Goal: Task Accomplishment & Management: Use online tool/utility

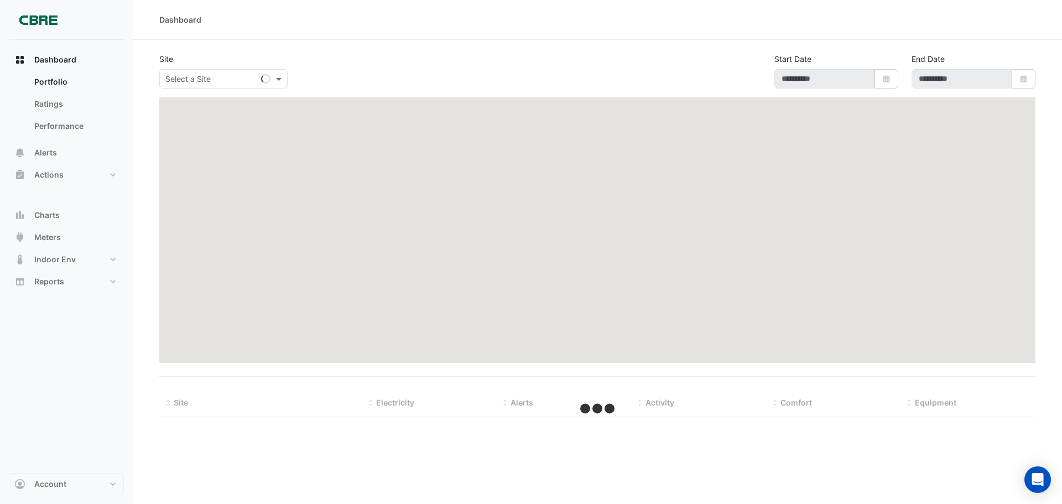
type input "**********"
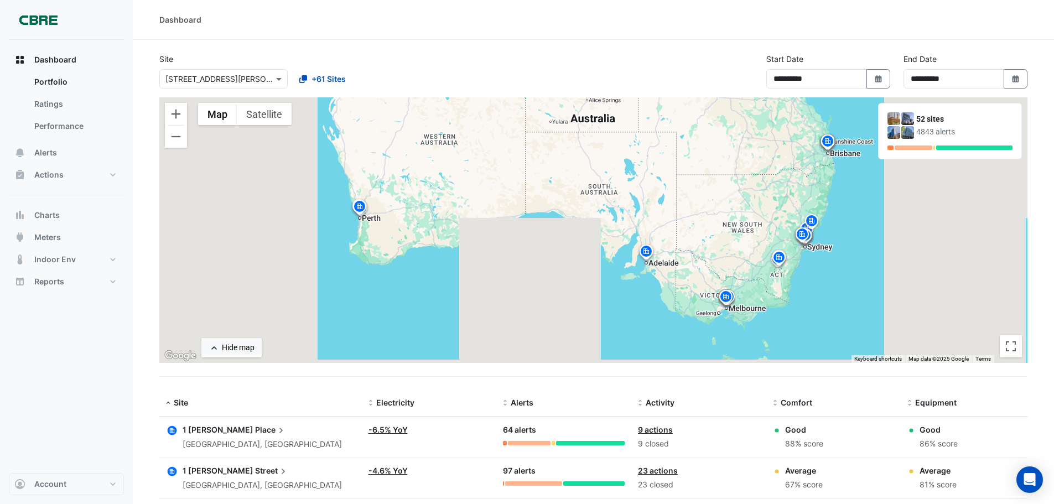
click at [534, 61] on div "**********" at bounding box center [593, 75] width 881 height 44
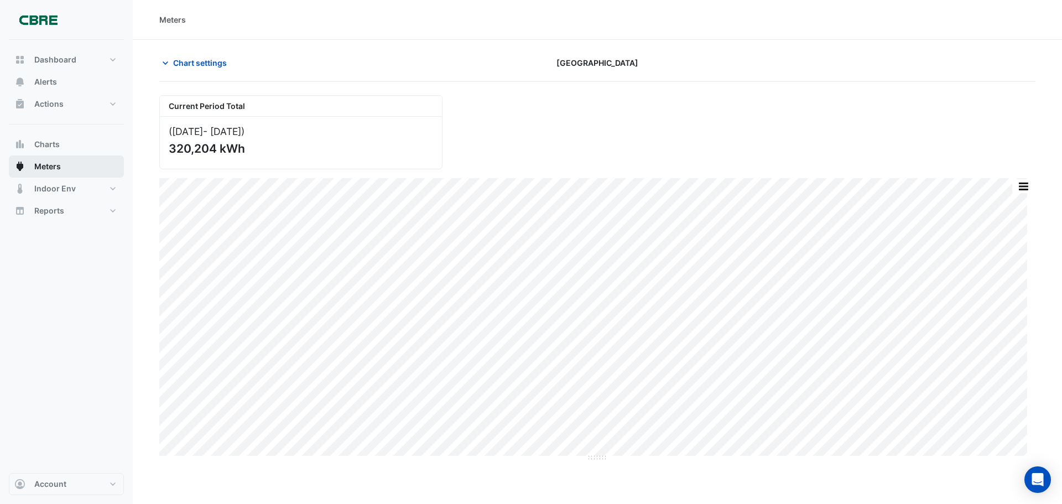
click at [50, 164] on span "Meters" at bounding box center [47, 166] width 27 height 11
click at [210, 63] on span "Chart settings" at bounding box center [200, 63] width 54 height 12
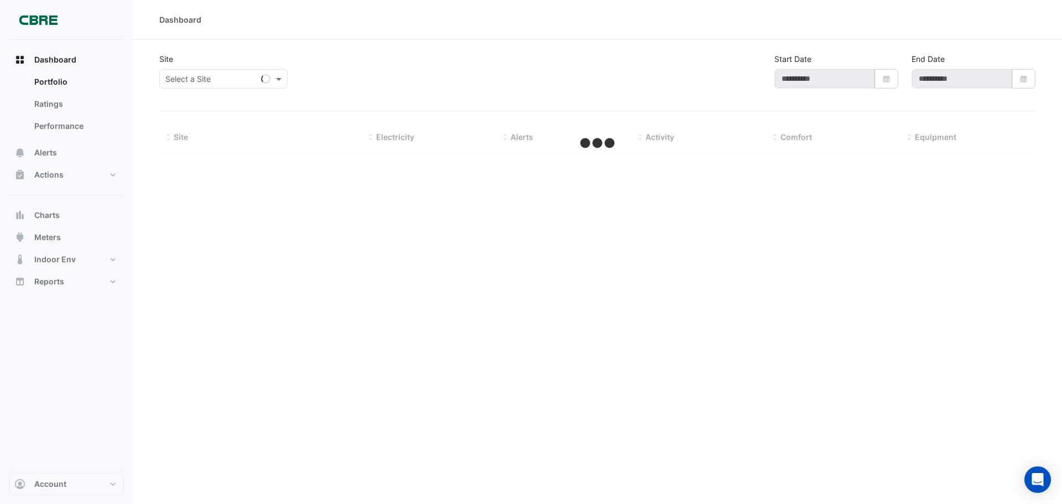
type input "**********"
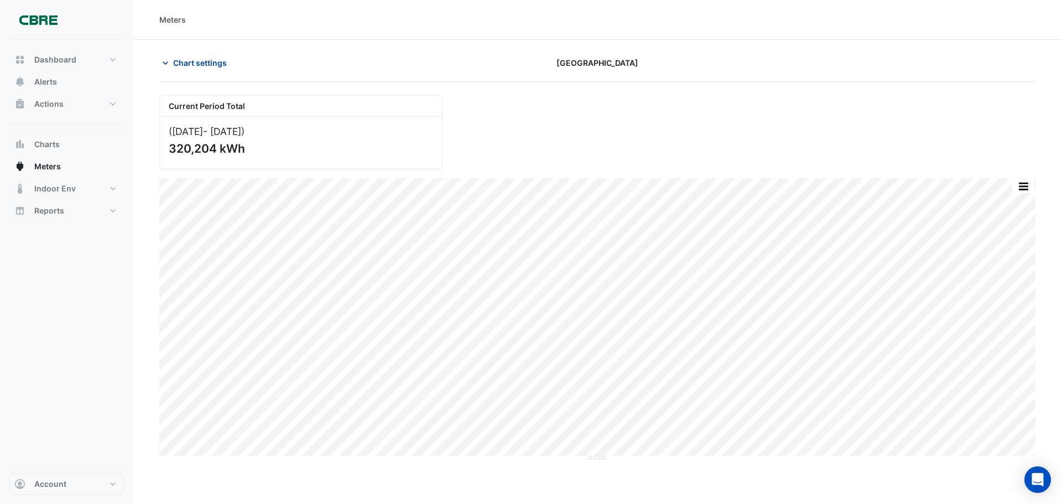
click at [220, 67] on span "Chart settings" at bounding box center [200, 63] width 54 height 12
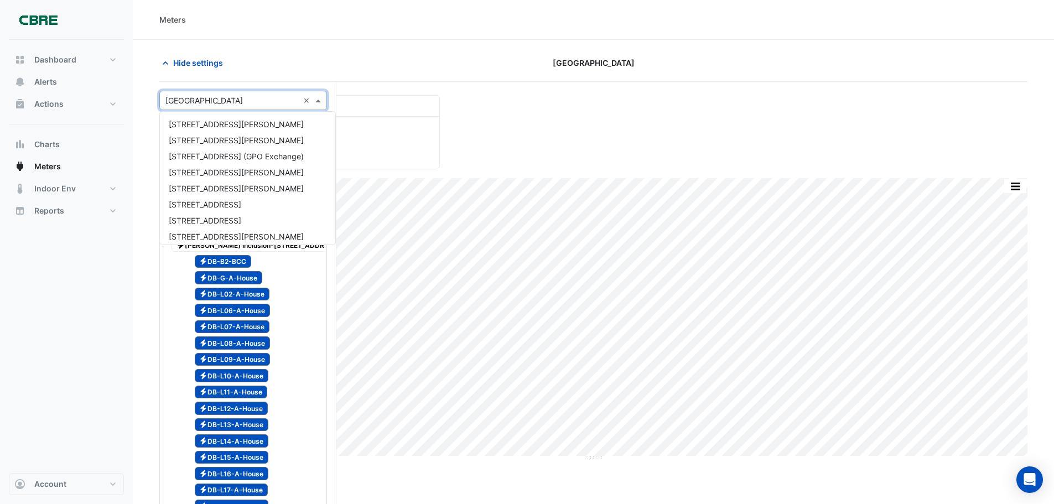
click at [225, 105] on input "text" at bounding box center [231, 101] width 133 height 12
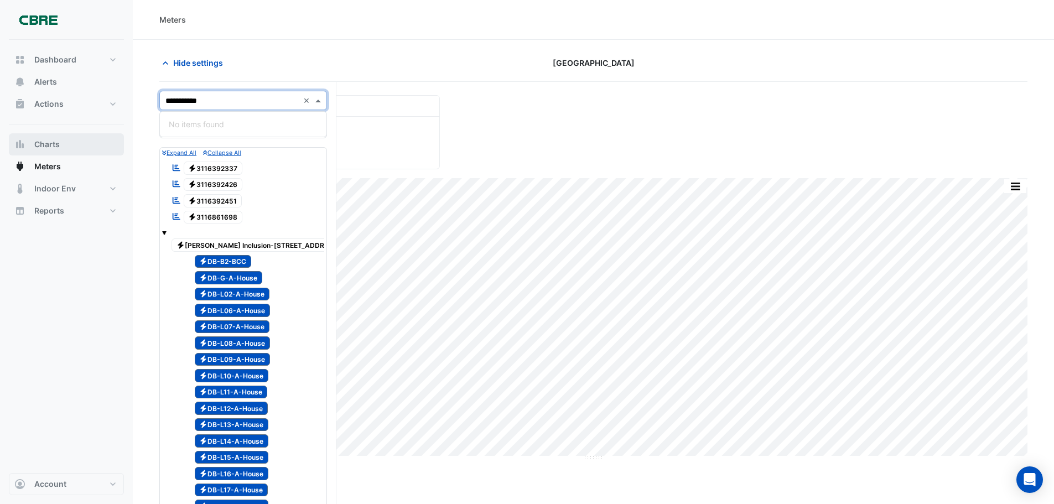
type input "**********"
click at [54, 147] on span "Charts" at bounding box center [46, 144] width 25 height 11
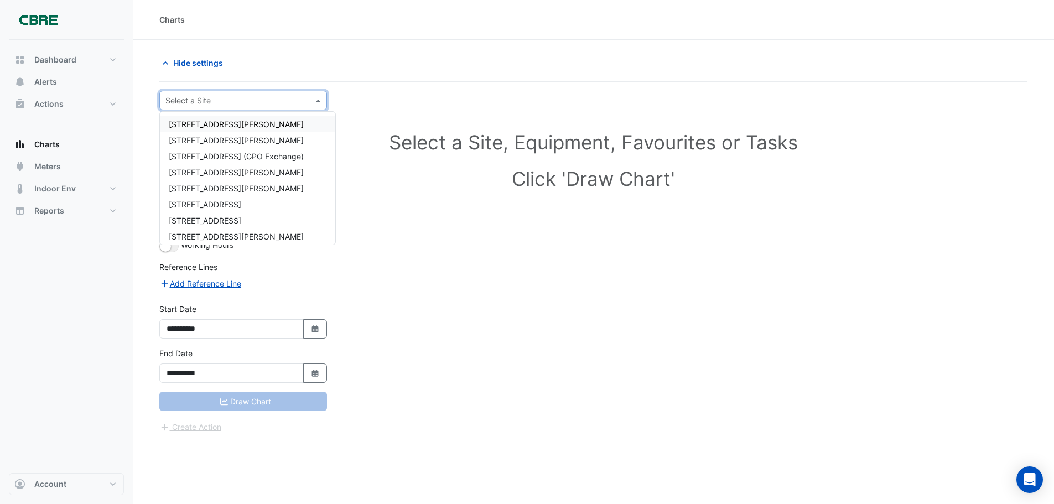
click at [223, 104] on input "text" at bounding box center [231, 101] width 133 height 12
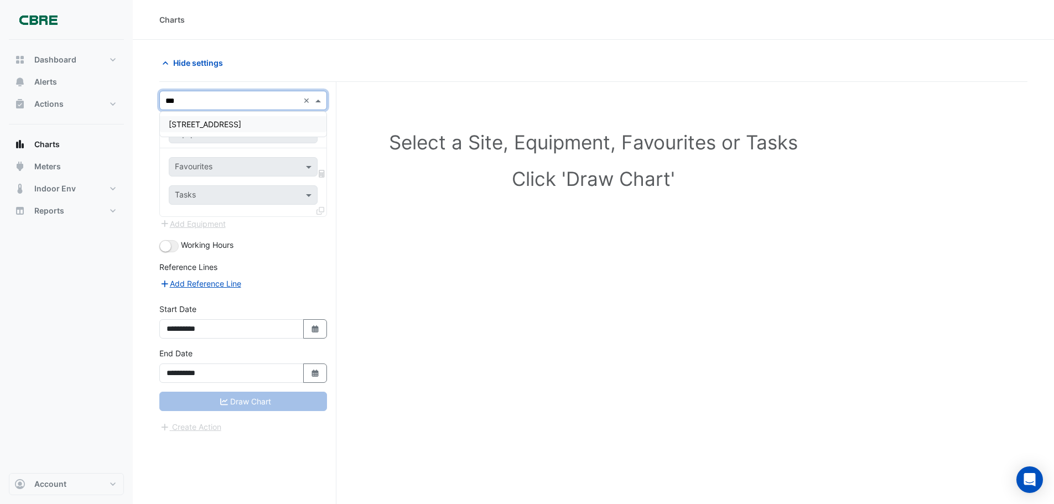
type input "***"
click at [226, 123] on span "300 La Trobe Street" at bounding box center [205, 123] width 72 height 9
click at [310, 132] on span at bounding box center [310, 134] width 14 height 12
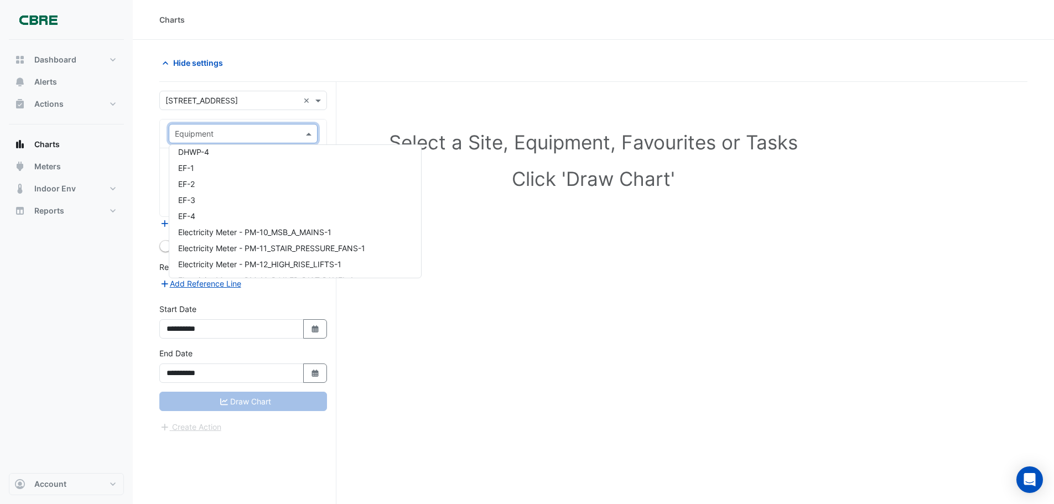
scroll to position [1106, 0]
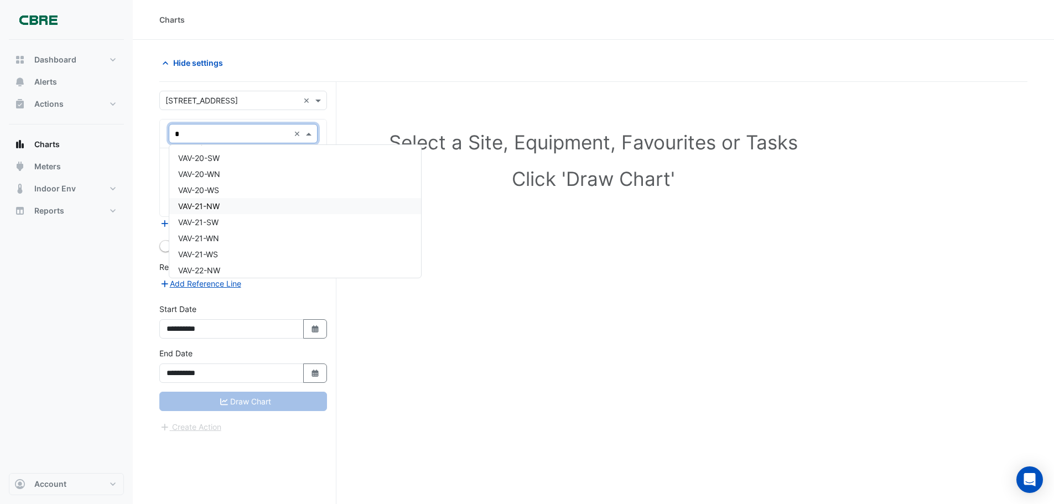
type input "**"
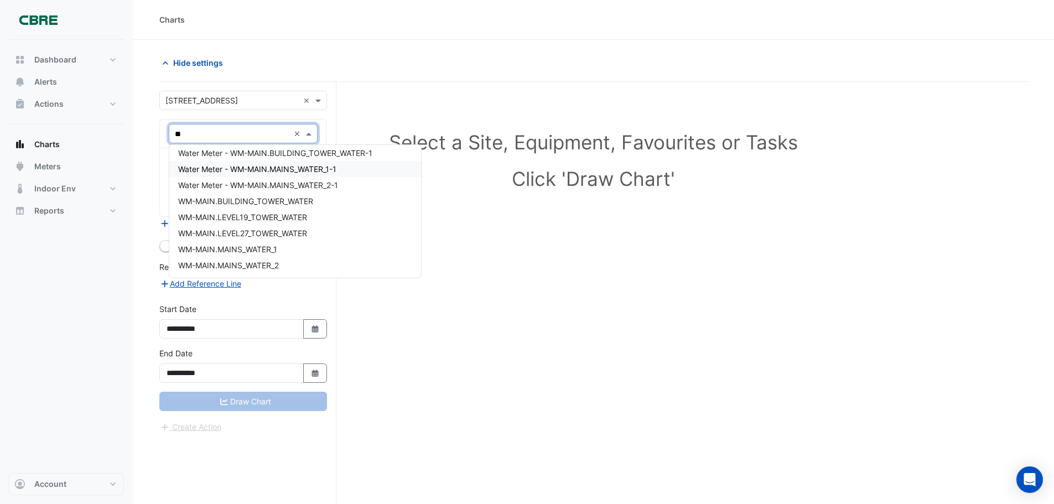
click at [300, 173] on span "Water Meter - WM-MAIN.MAINS_WATER_1-1" at bounding box center [257, 168] width 158 height 9
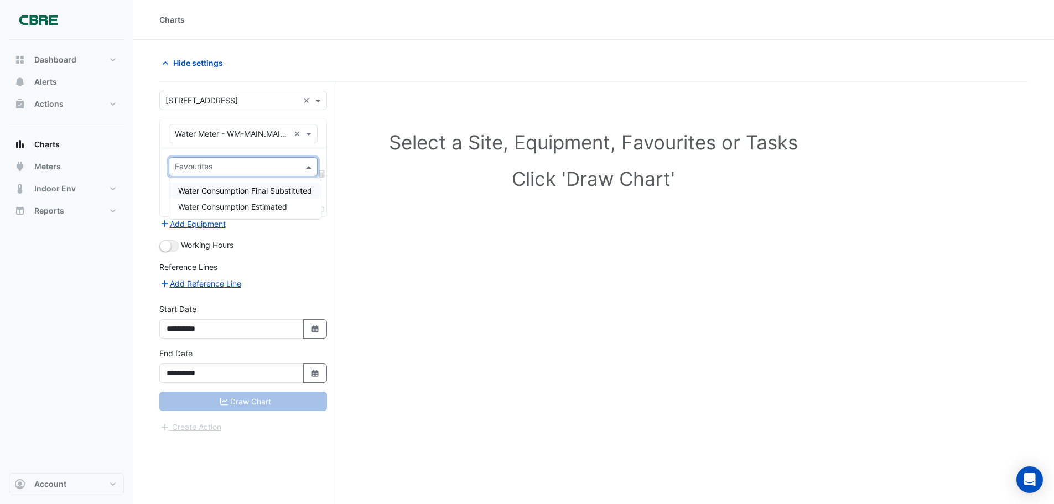
click at [227, 162] on input "text" at bounding box center [237, 168] width 124 height 12
click at [264, 190] on span "Water Consumption Final Substituted" at bounding box center [245, 190] width 134 height 9
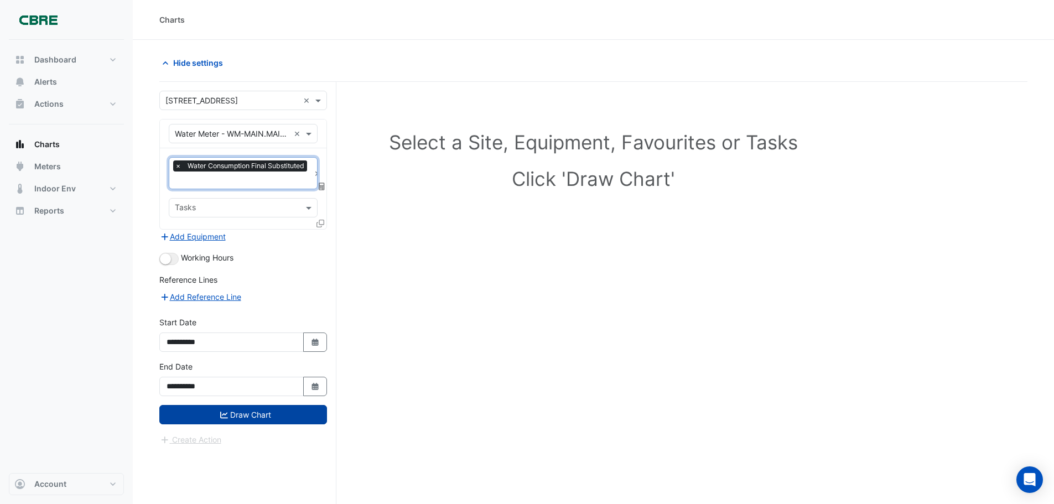
click at [238, 413] on button "Draw Chart" at bounding box center [243, 414] width 168 height 19
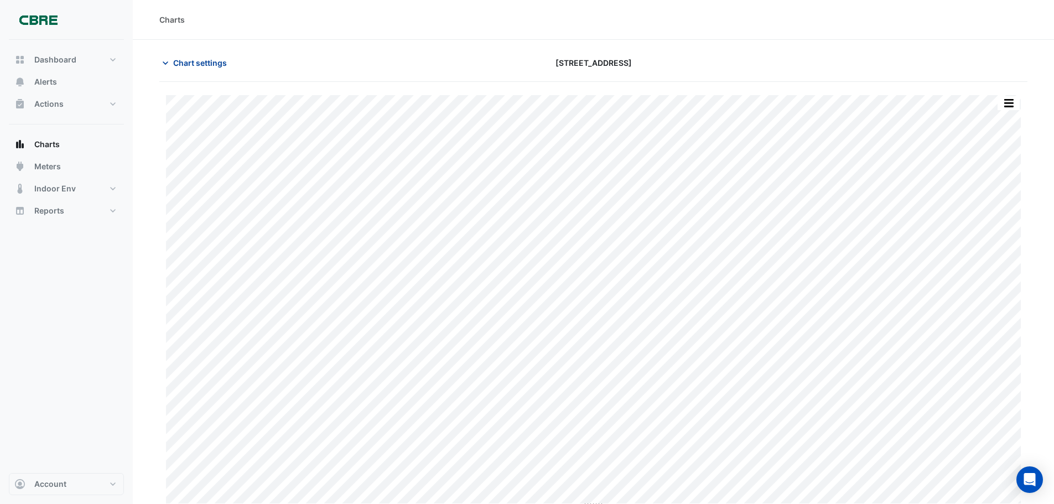
click at [208, 62] on span "Chart settings" at bounding box center [200, 63] width 54 height 12
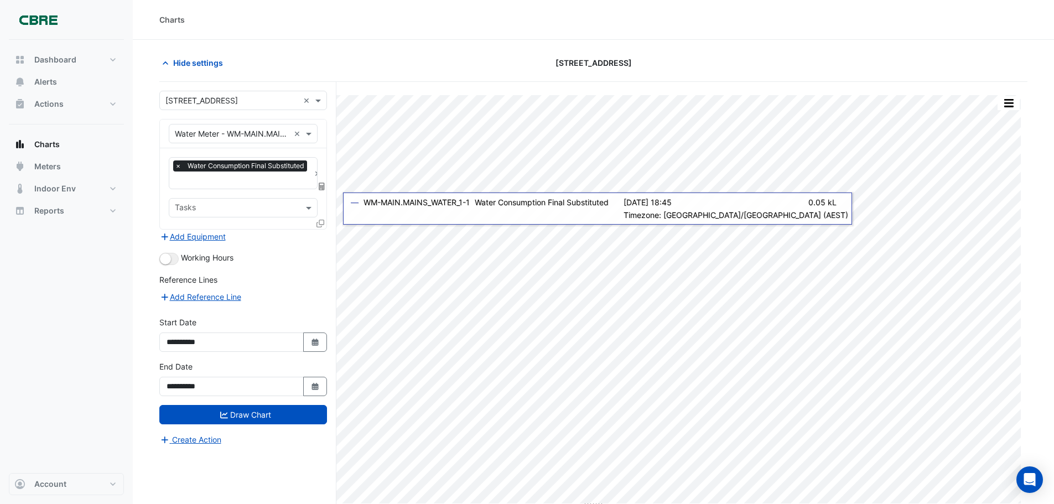
click at [321, 221] on icon at bounding box center [320, 224] width 8 height 8
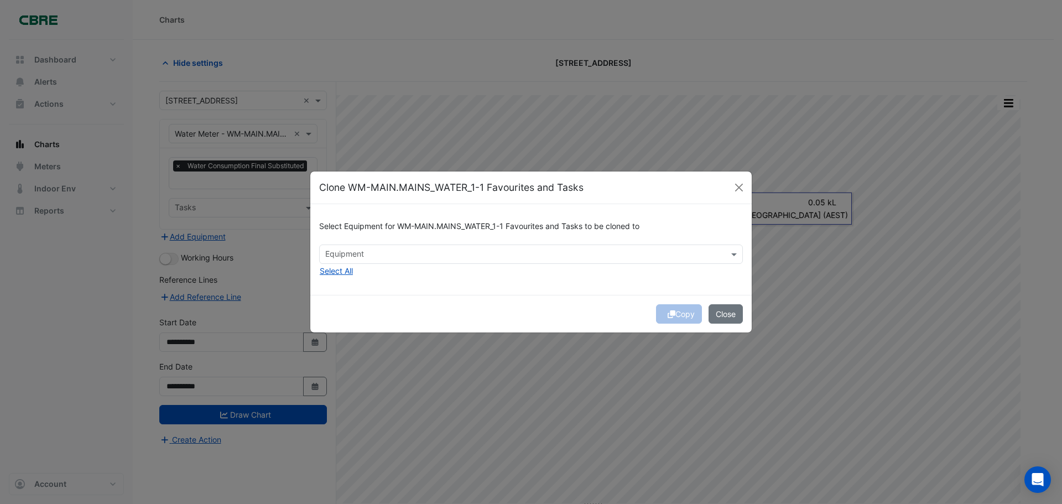
click at [482, 259] on input "text" at bounding box center [524, 255] width 399 height 12
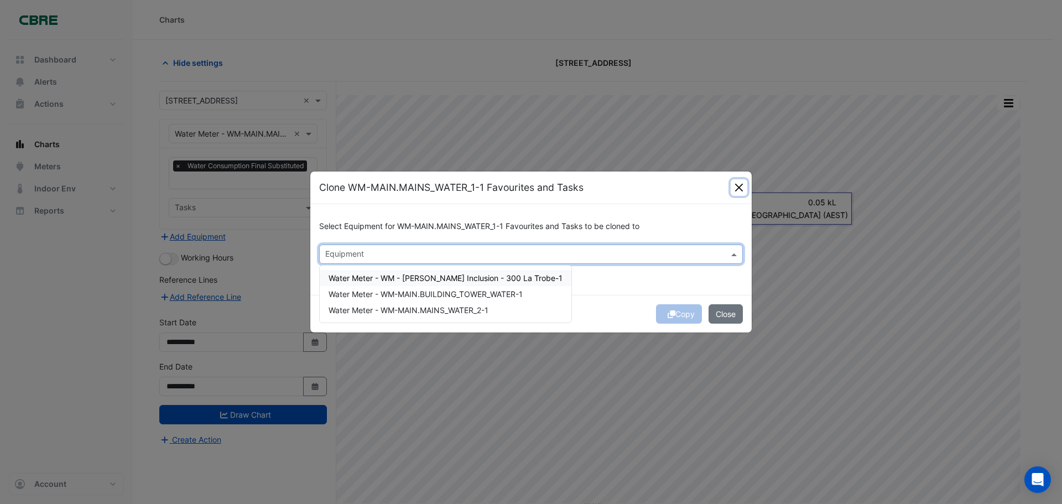
click at [737, 188] on button "Close" at bounding box center [739, 187] width 17 height 17
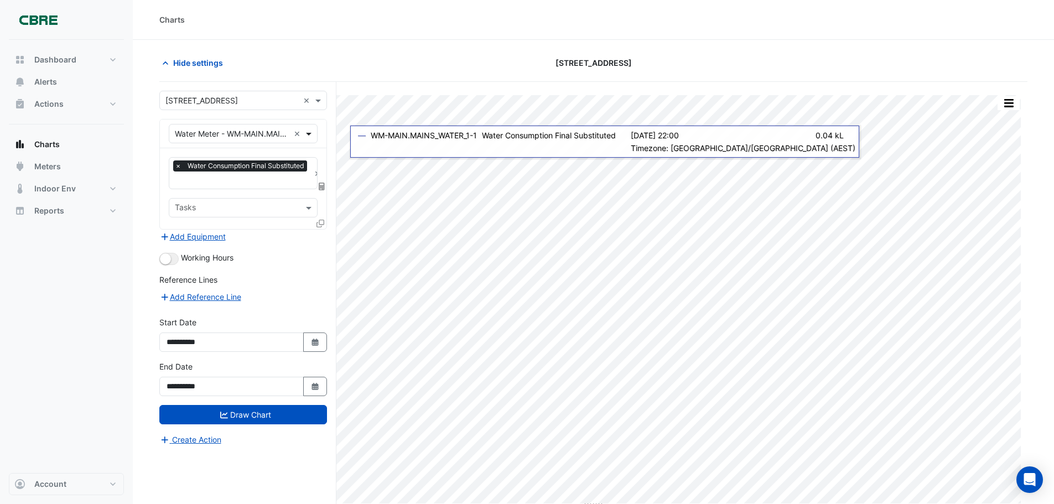
click at [310, 136] on span at bounding box center [310, 134] width 14 height 12
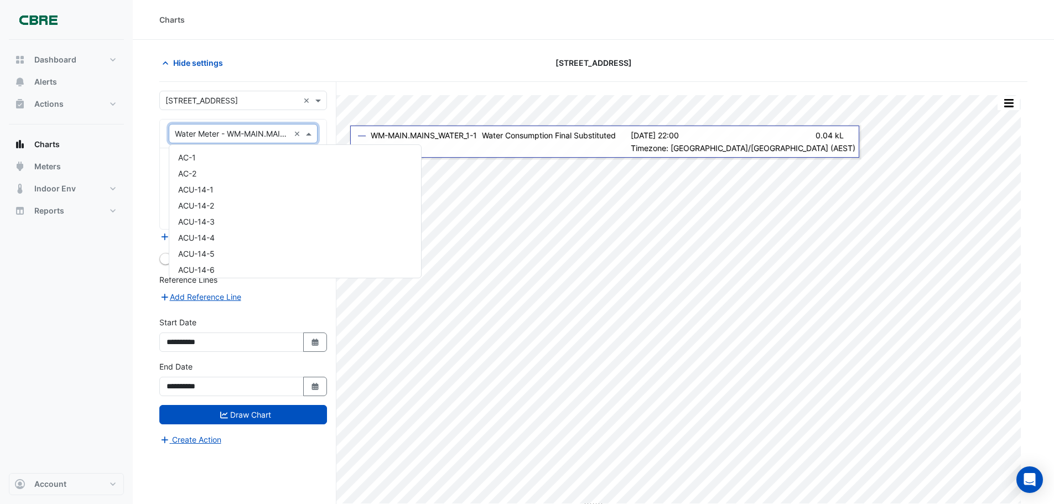
scroll to position [7063, 0]
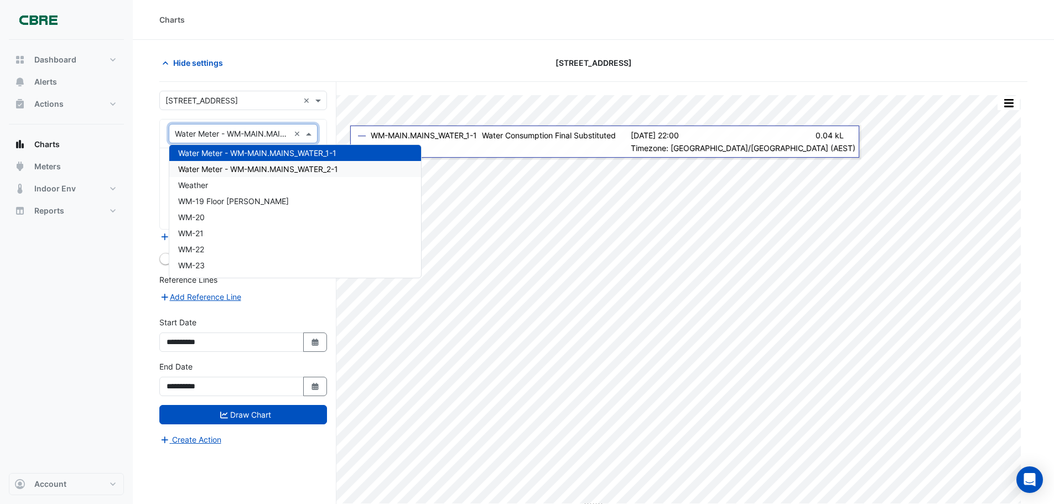
click at [313, 169] on span "Water Meter - WM-MAIN.MAINS_WATER_2-1" at bounding box center [258, 168] width 160 height 9
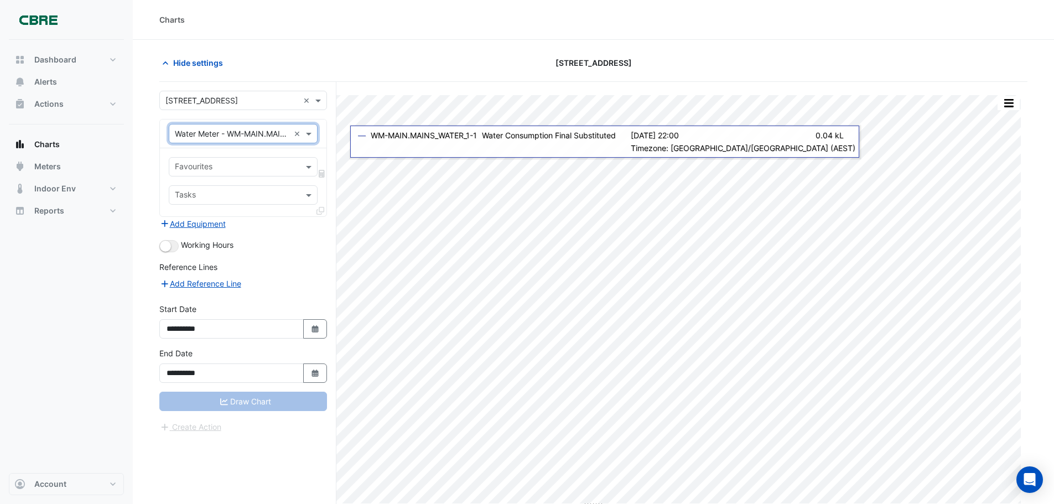
click at [274, 170] on input "text" at bounding box center [237, 168] width 124 height 12
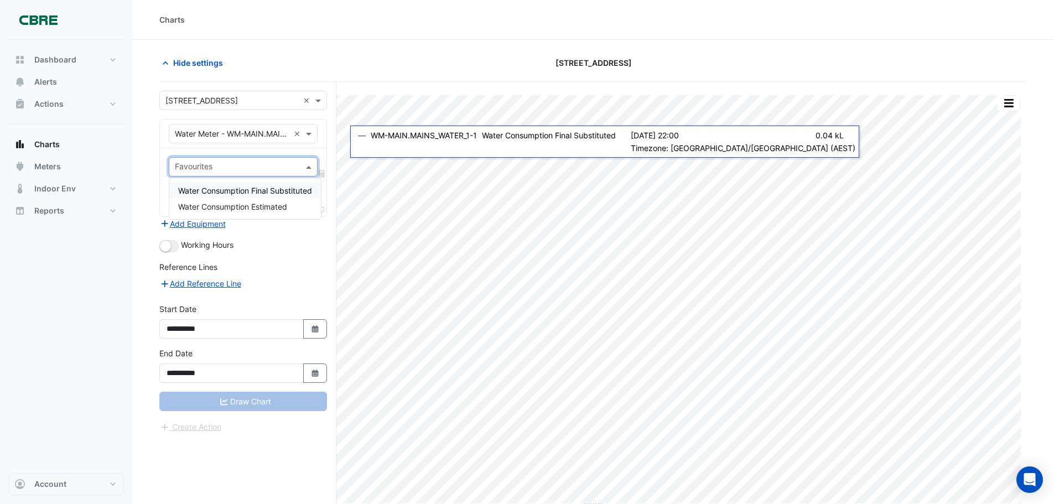
click at [273, 194] on span "Water Consumption Final Substituted" at bounding box center [245, 190] width 134 height 9
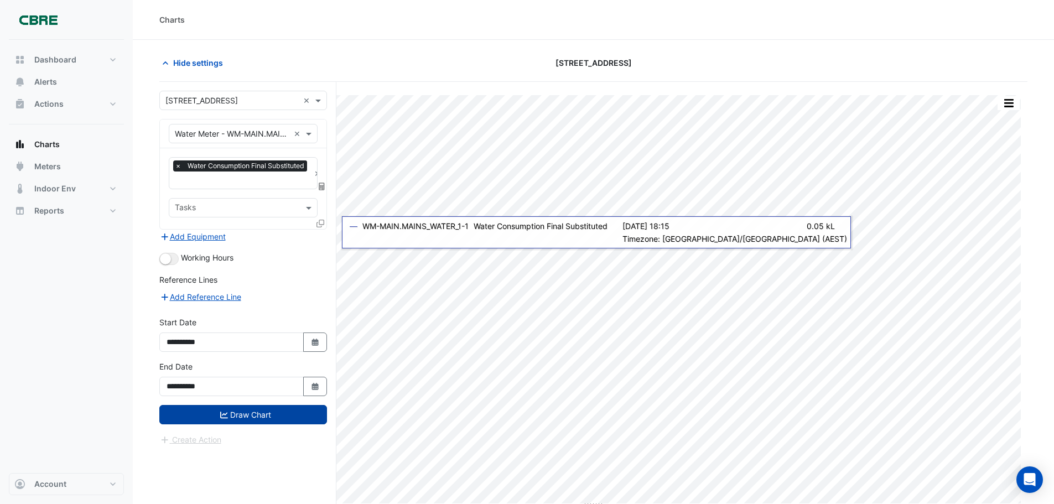
drag, startPoint x: 257, startPoint y: 415, endPoint x: 262, endPoint y: 421, distance: 8.2
click at [257, 415] on button "Draw Chart" at bounding box center [243, 414] width 168 height 19
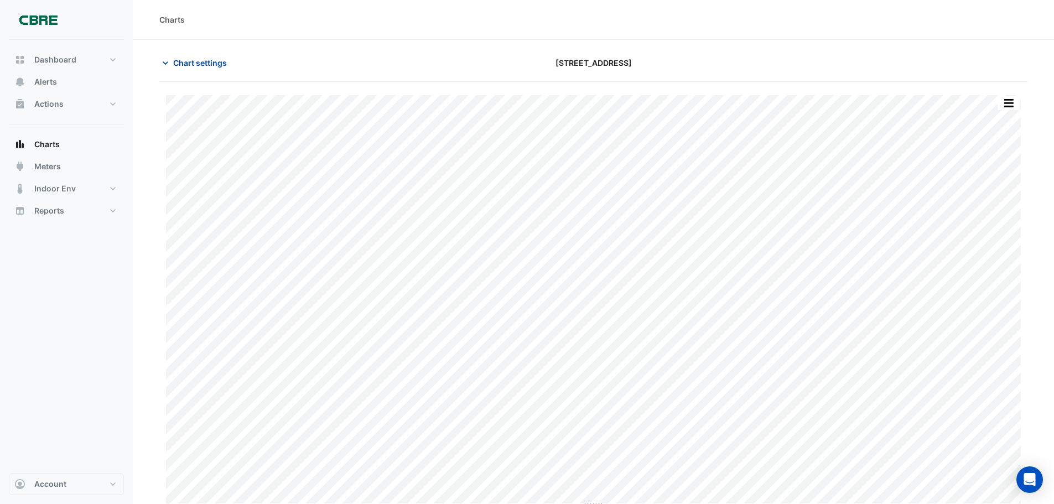
click at [208, 64] on span "Chart settings" at bounding box center [200, 63] width 54 height 12
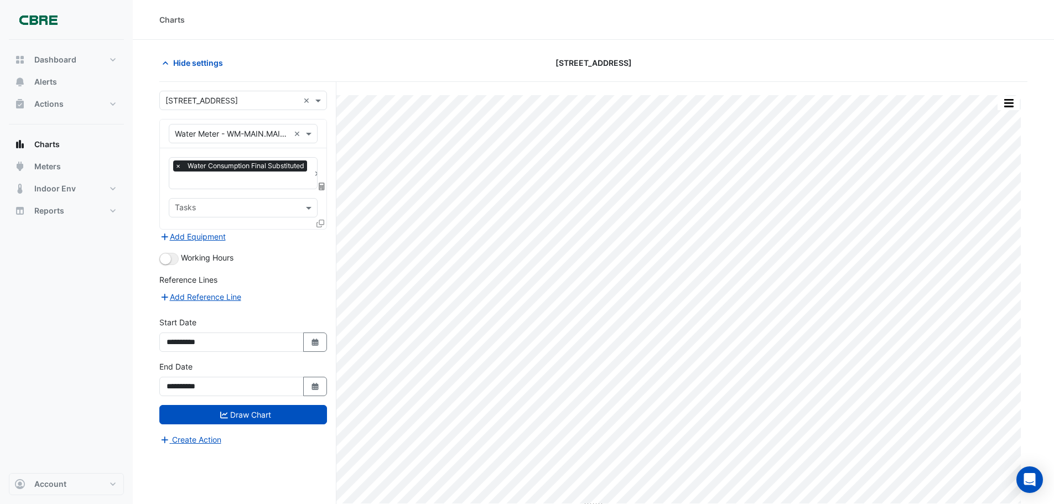
click at [270, 135] on input "text" at bounding box center [232, 134] width 115 height 12
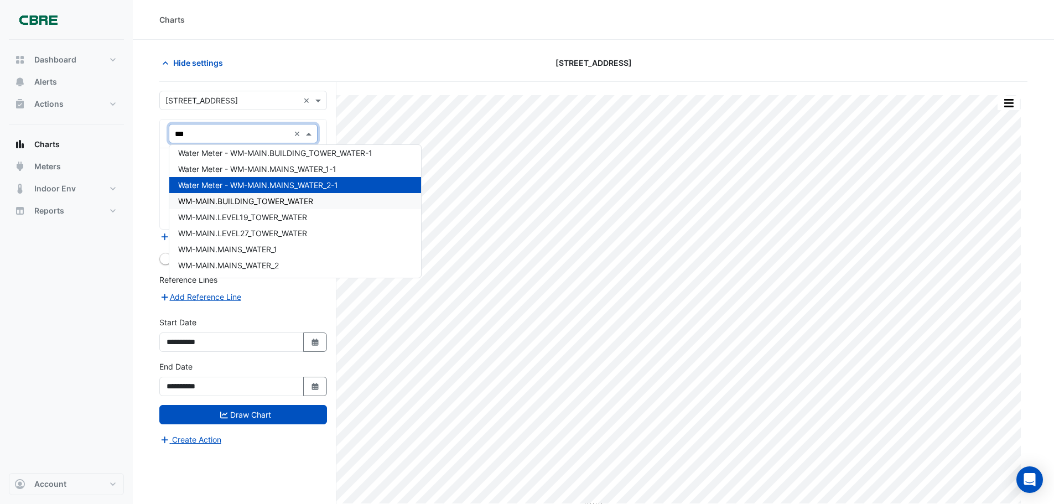
scroll to position [20, 0]
type input "****"
click at [292, 153] on span "Water Meter - WM-MAIN.BUILDING_TOWER_WATER-1" at bounding box center [275, 152] width 194 height 9
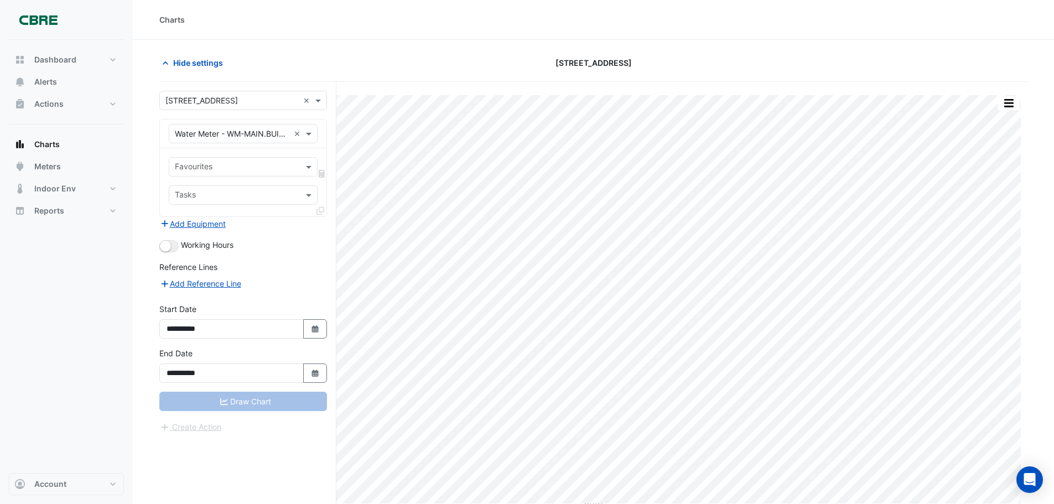
click at [251, 402] on div "Draw Chart" at bounding box center [243, 401] width 168 height 19
click at [261, 170] on input "text" at bounding box center [237, 168] width 124 height 12
click at [283, 190] on span "Water Consumption Final Substituted" at bounding box center [245, 190] width 134 height 9
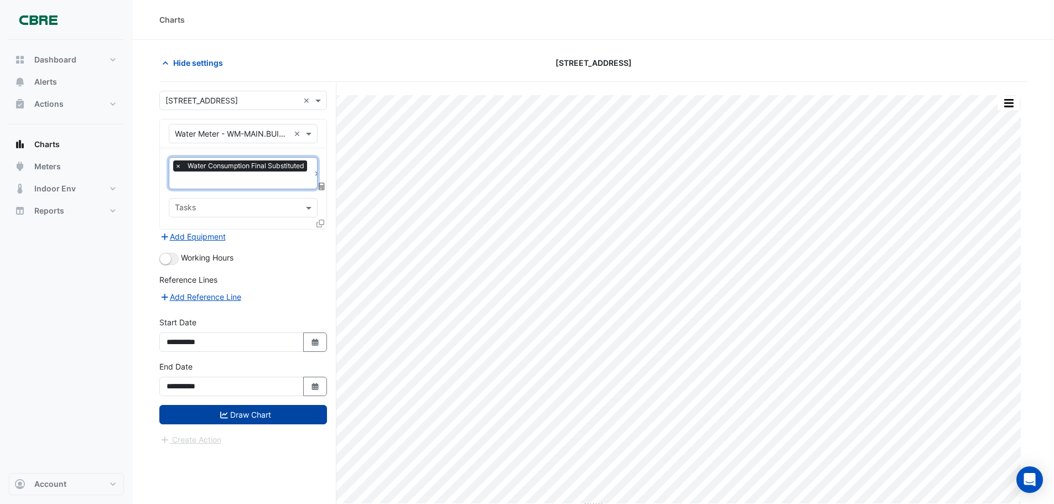
click at [244, 411] on button "Draw Chart" at bounding box center [243, 414] width 168 height 19
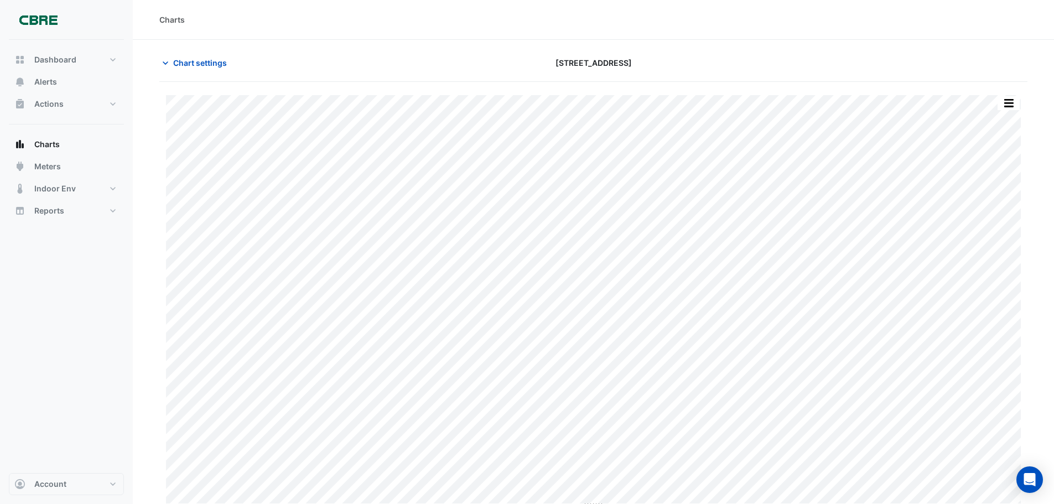
click at [854, 58] on div at bounding box center [887, 62] width 294 height 19
